Goal: Navigation & Orientation: Find specific page/section

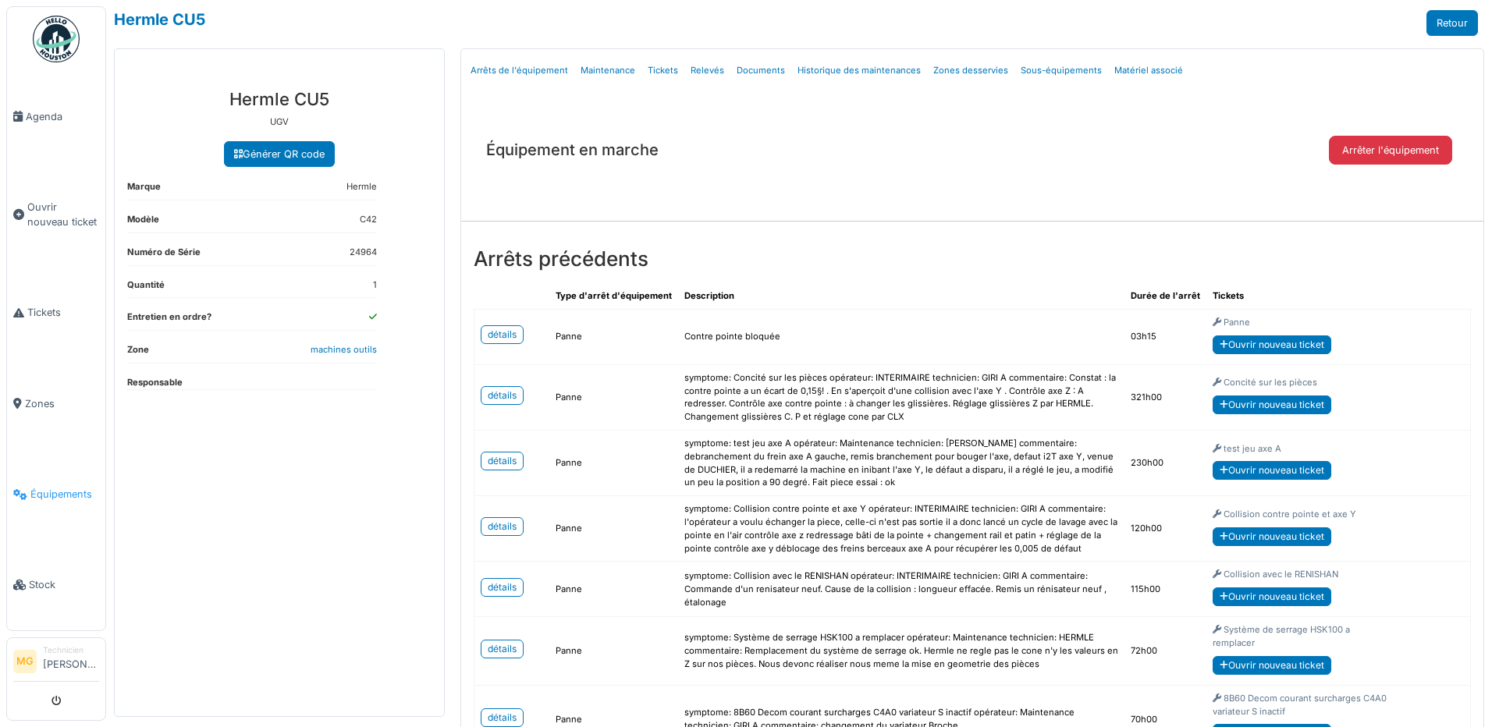
click at [53, 487] on span "Équipements" at bounding box center [64, 494] width 69 height 15
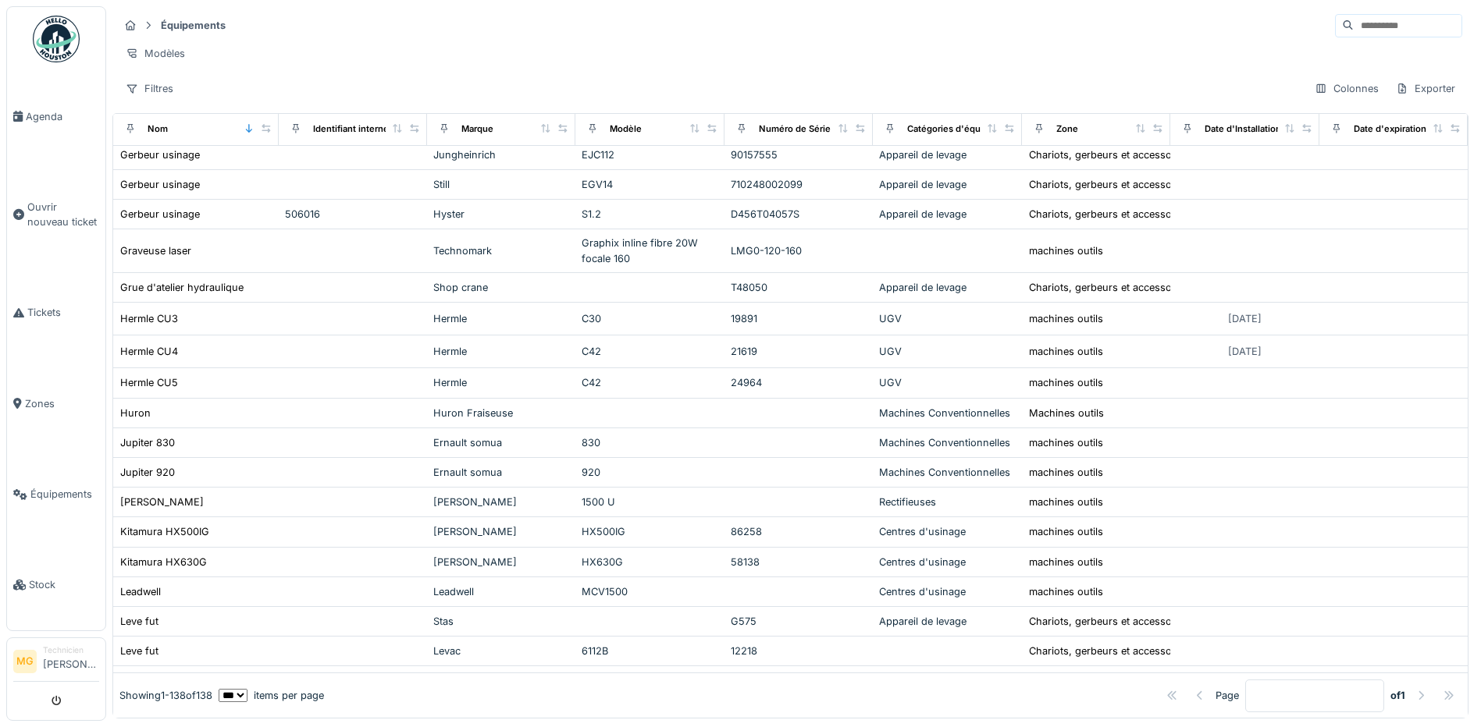
scroll to position [1691, 0]
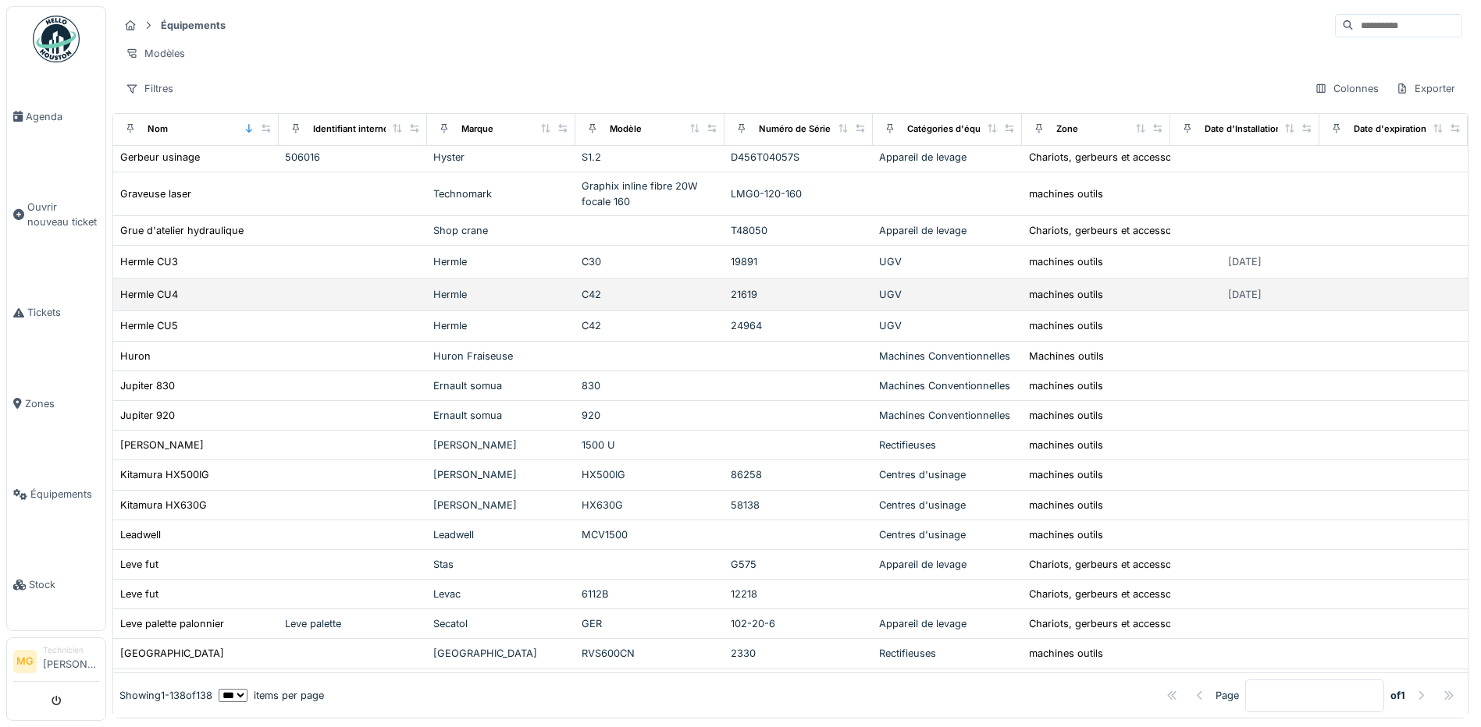
click at [217, 303] on div "Hermle CU4" at bounding box center [195, 294] width 153 height 16
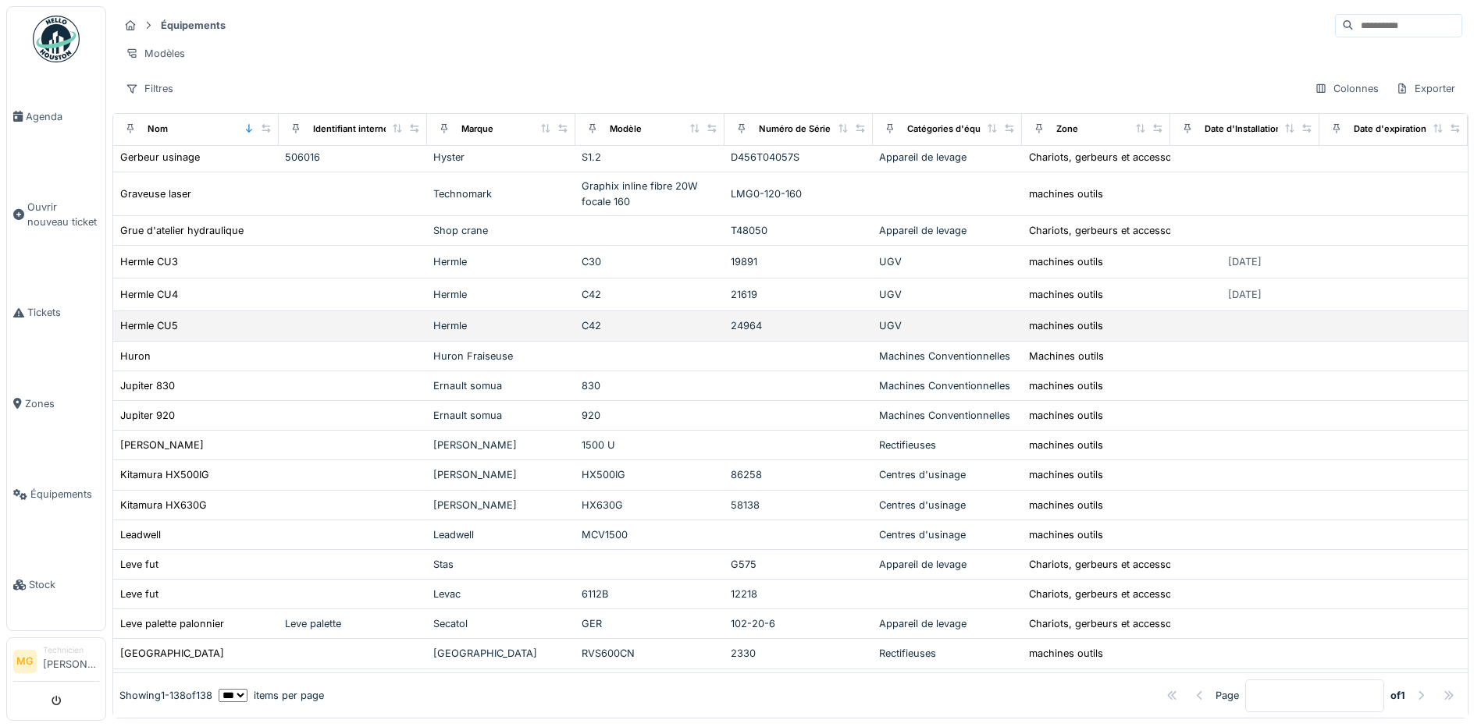
scroll to position [1758, 0]
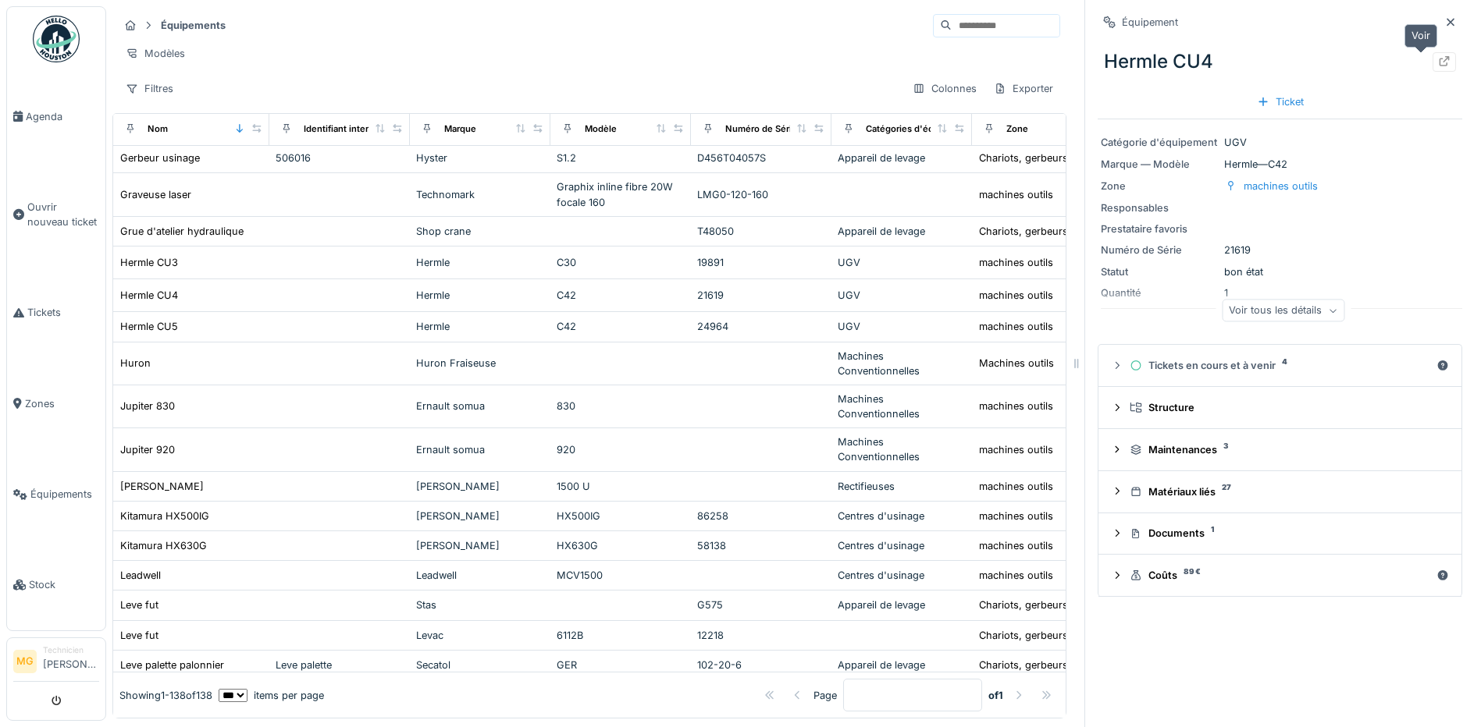
click at [1438, 62] on icon at bounding box center [1444, 61] width 12 height 10
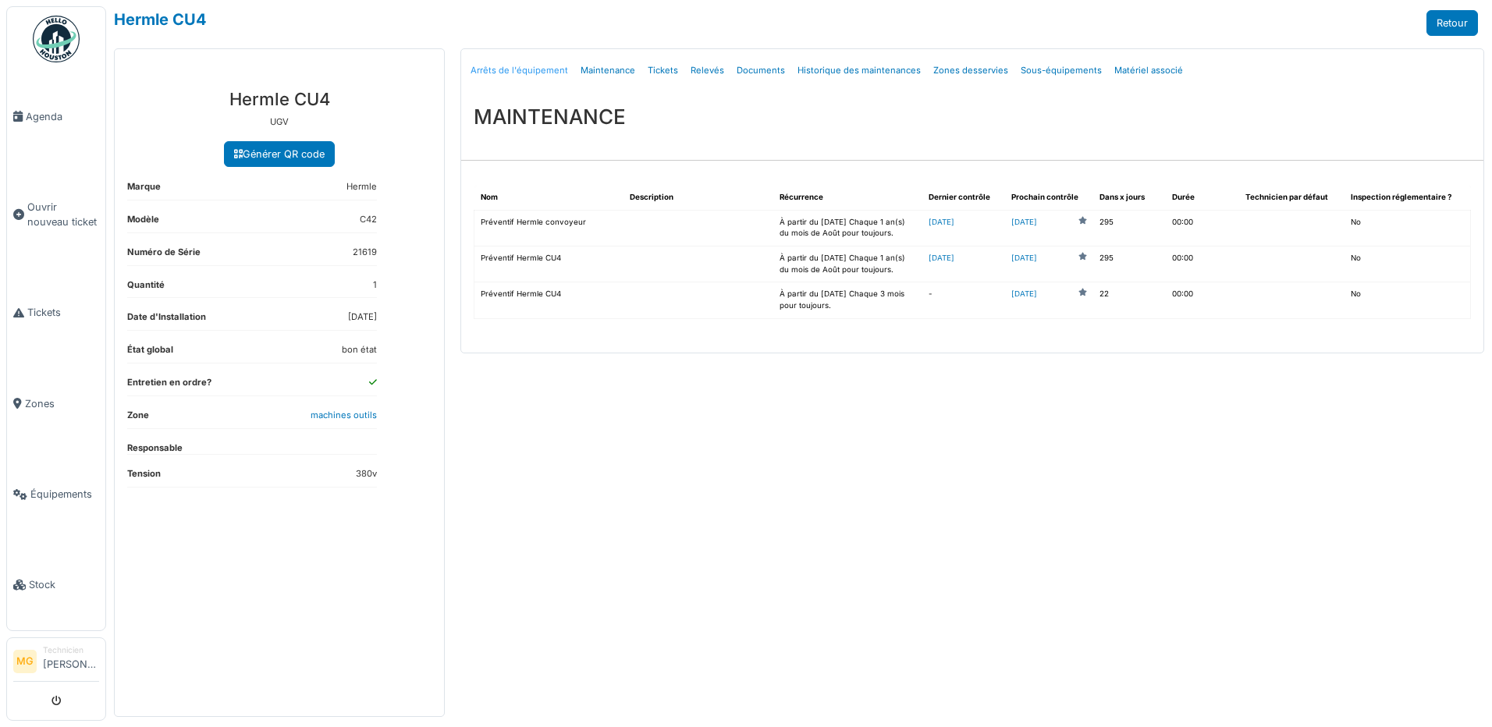
click at [519, 73] on link "Arrêts de l'équipement" at bounding box center [519, 70] width 110 height 37
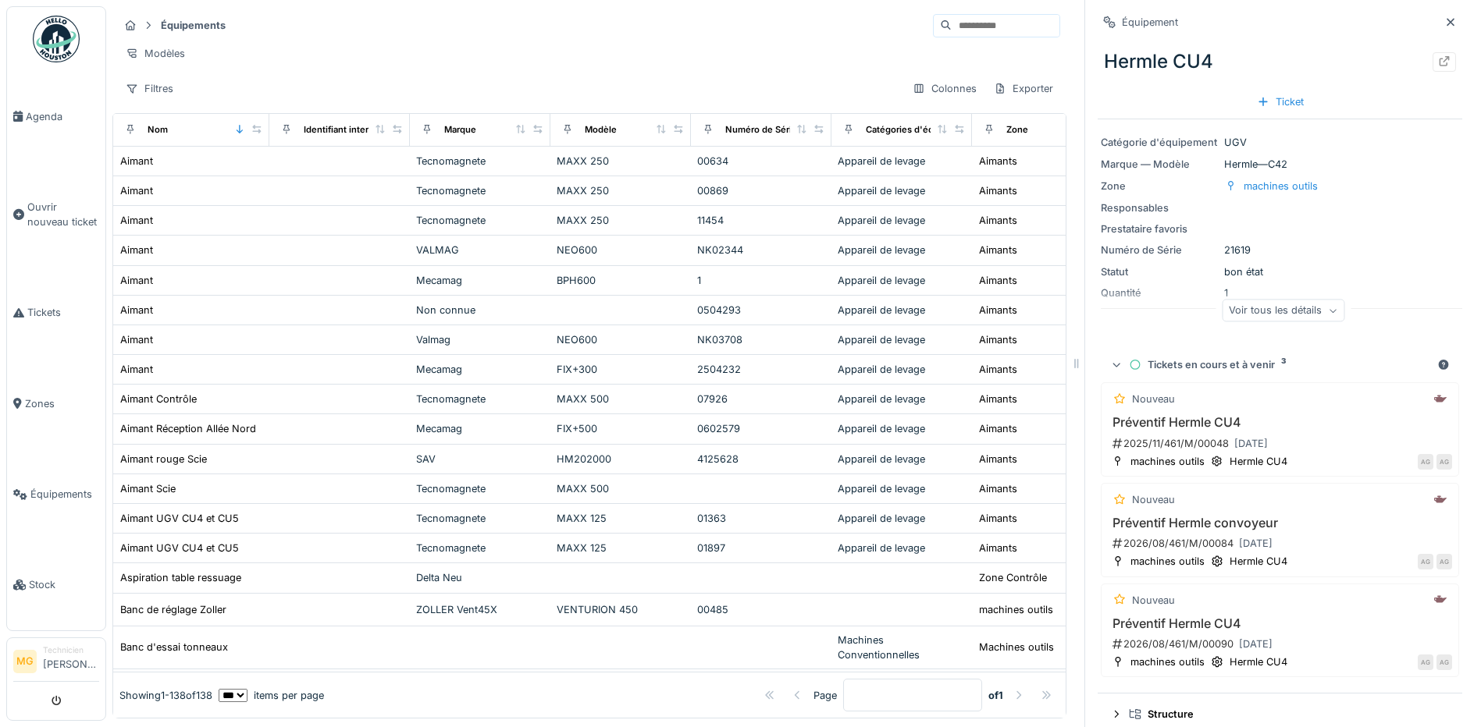
scroll to position [1758, 0]
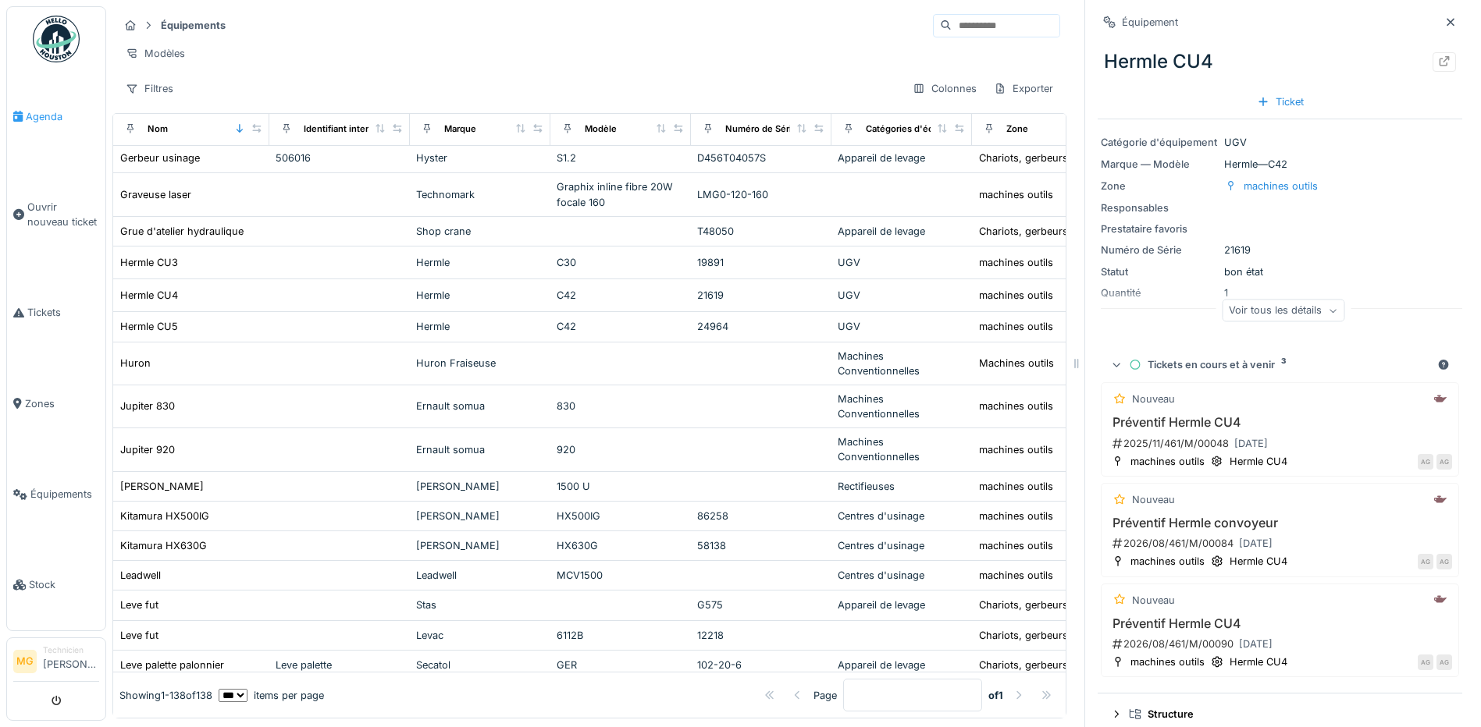
click at [27, 109] on span "Agenda" at bounding box center [62, 116] width 73 height 15
